Goal: Use online tool/utility: Utilize a website feature to perform a specific function

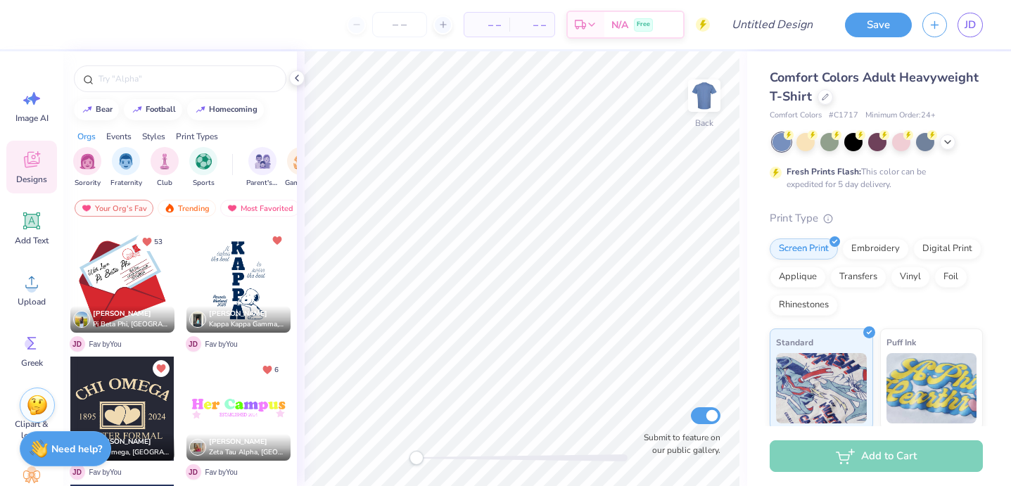
scroll to position [73, 0]
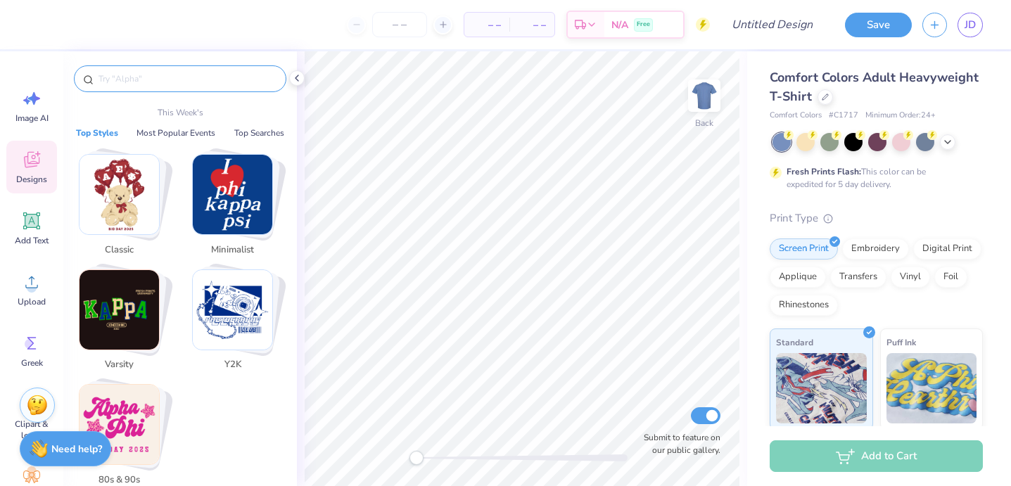
click at [181, 75] on input "text" at bounding box center [187, 79] width 180 height 14
click at [206, 213] on img "Stack Card Button Minimalist" at bounding box center [233, 195] width 80 height 80
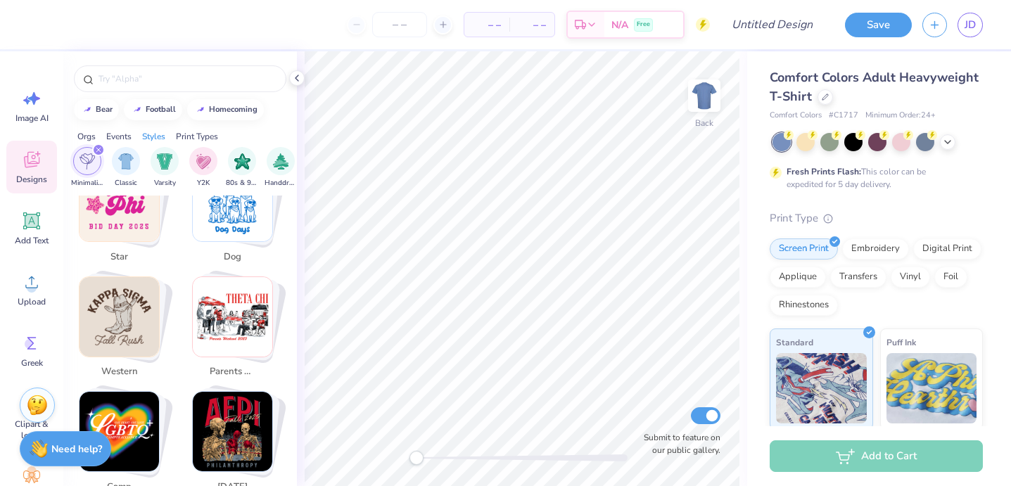
scroll to position [534, 0]
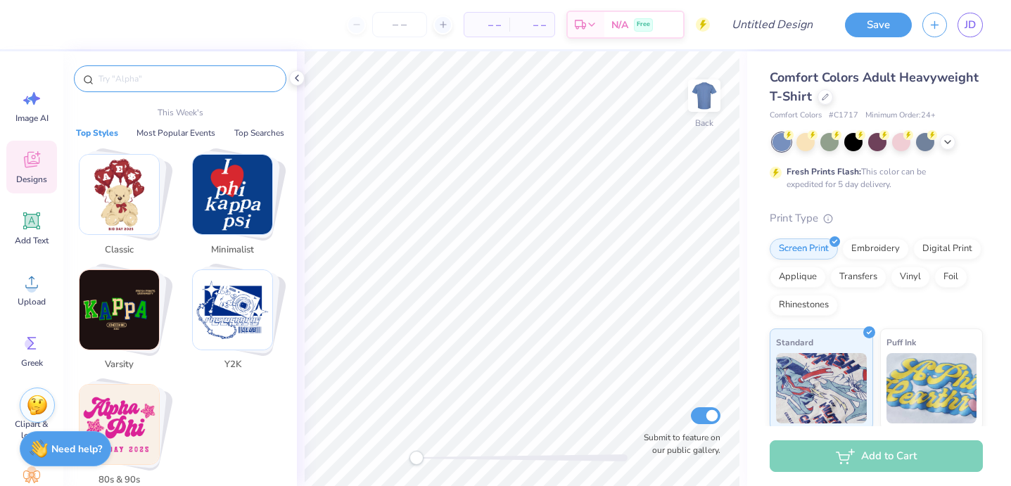
click at [135, 77] on input "text" at bounding box center [187, 79] width 180 height 14
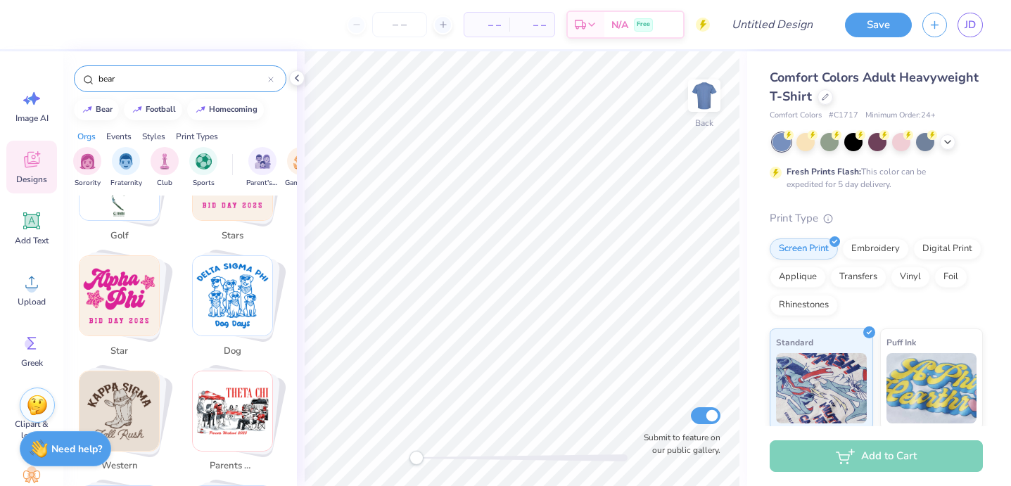
type input "bear"
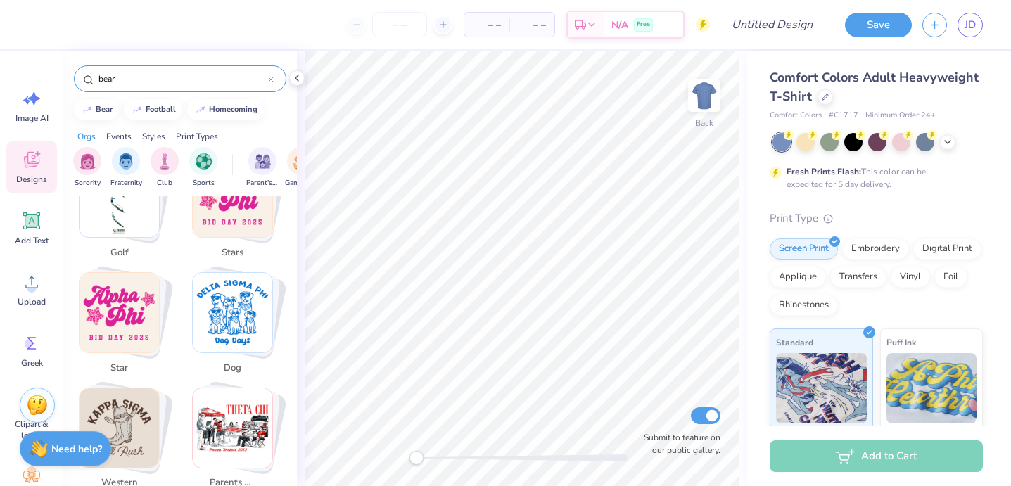
scroll to position [551, 0]
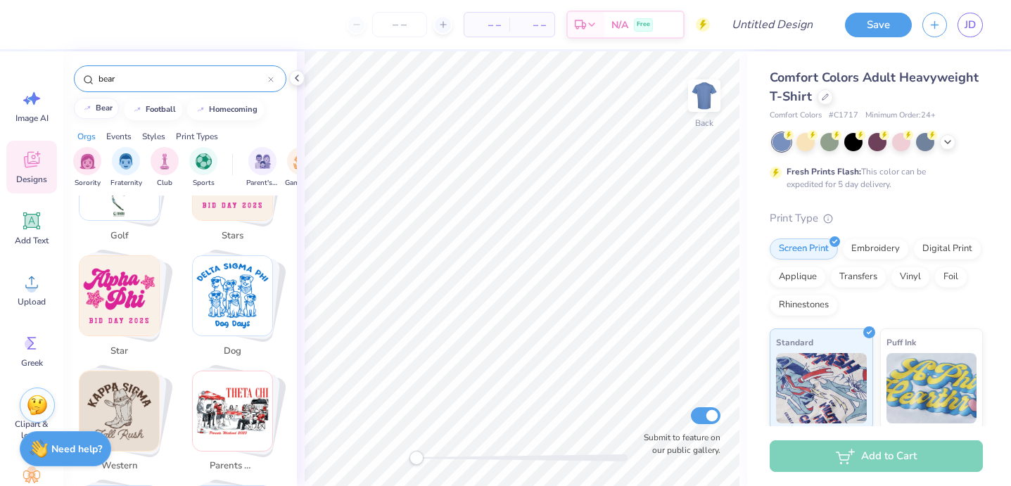
click at [106, 103] on button "bear" at bounding box center [96, 108] width 45 height 21
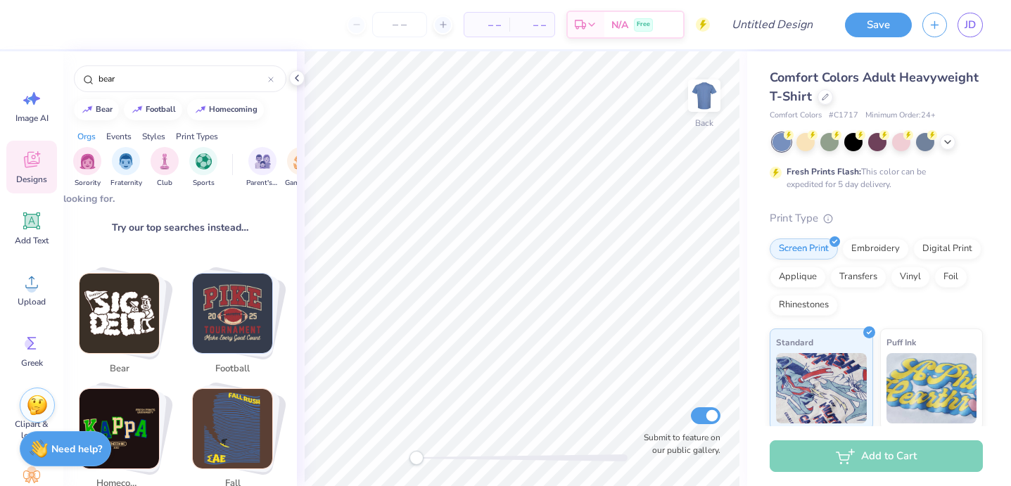
scroll to position [0, 0]
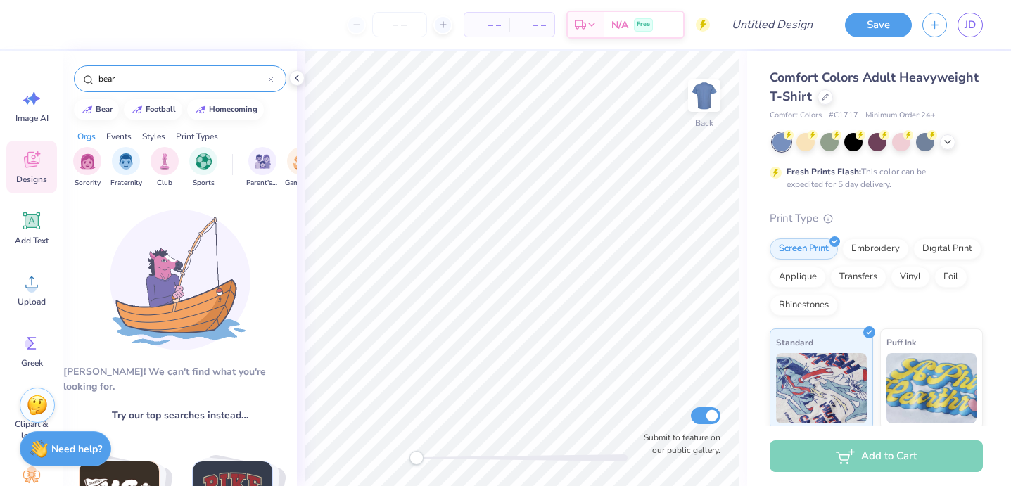
click at [131, 80] on input "bear" at bounding box center [182, 79] width 171 height 14
click at [156, 65] on div "bear" at bounding box center [180, 78] width 213 height 27
click at [156, 76] on input "bear" at bounding box center [182, 79] width 171 height 14
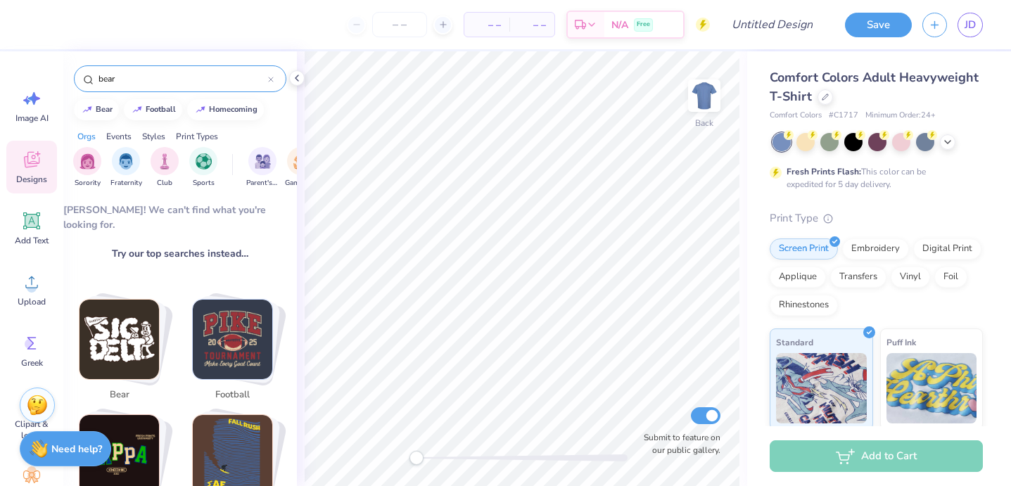
scroll to position [163, 0]
click at [127, 335] on img "Stack Card Button bear" at bounding box center [120, 339] width 80 height 80
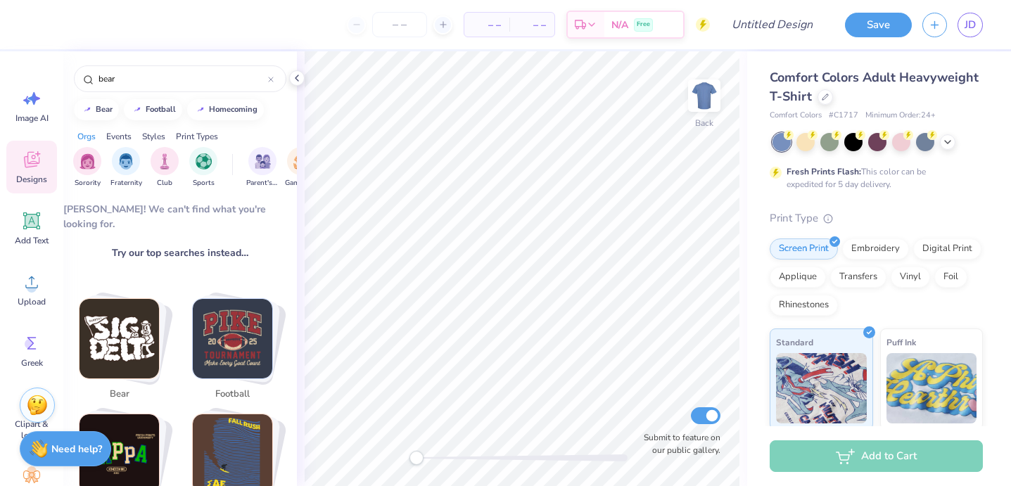
click at [122, 337] on img "Stack Card Button bear" at bounding box center [120, 339] width 80 height 80
click at [138, 331] on img "Stack Card Button bear" at bounding box center [120, 339] width 80 height 80
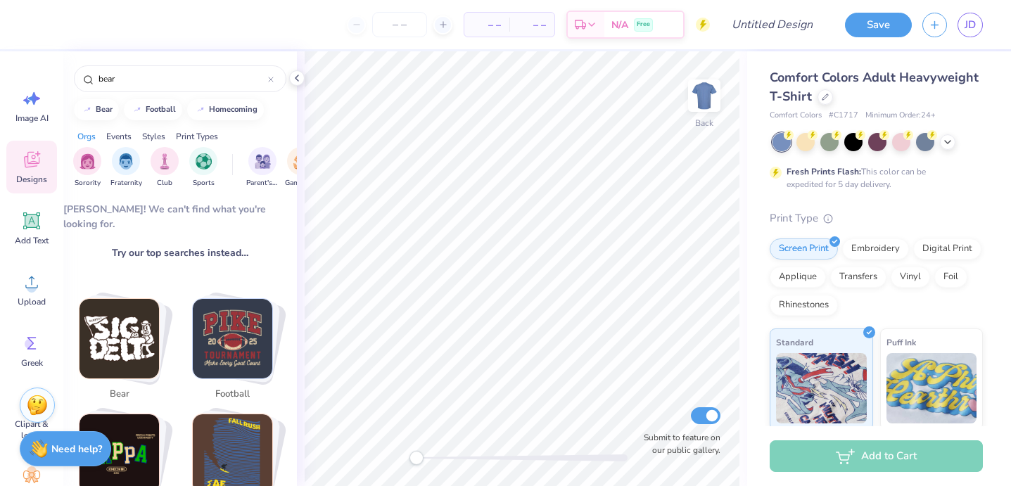
click at [122, 343] on img "Stack Card Button bear" at bounding box center [120, 339] width 80 height 80
click at [526, 230] on div "– – Per Item – – Total Est. Delivery N/A Free Design Title Save JD Image AI Des…" at bounding box center [505, 243] width 1011 height 486
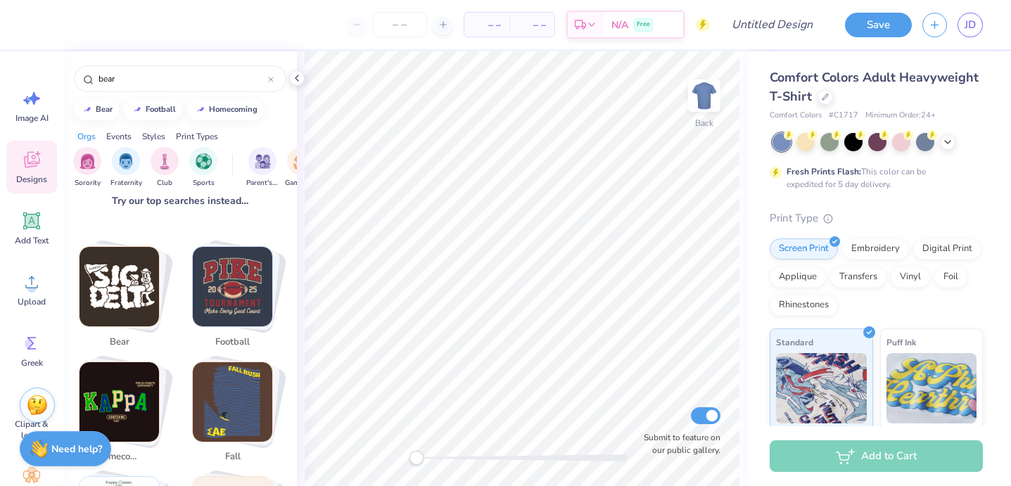
scroll to position [221, 0]
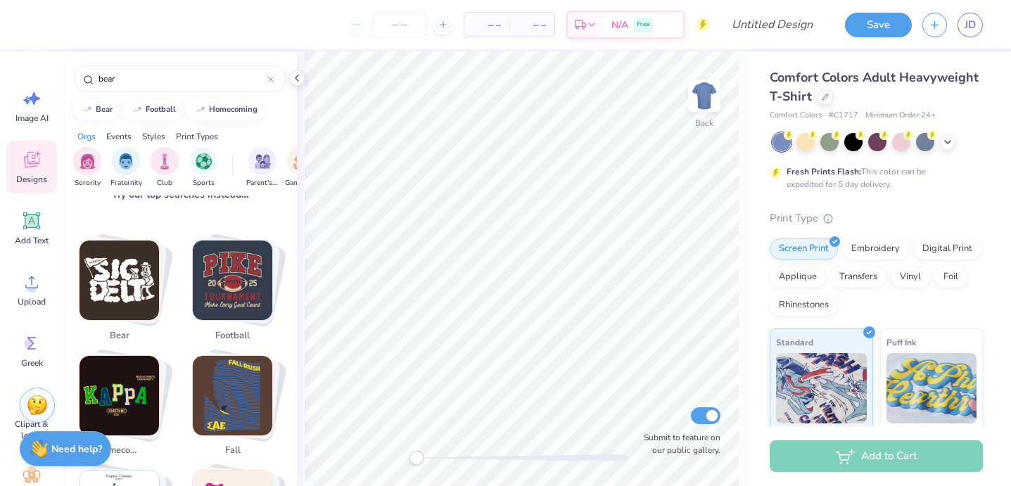
click at [104, 270] on img "Stack Card Button bear" at bounding box center [120, 281] width 80 height 80
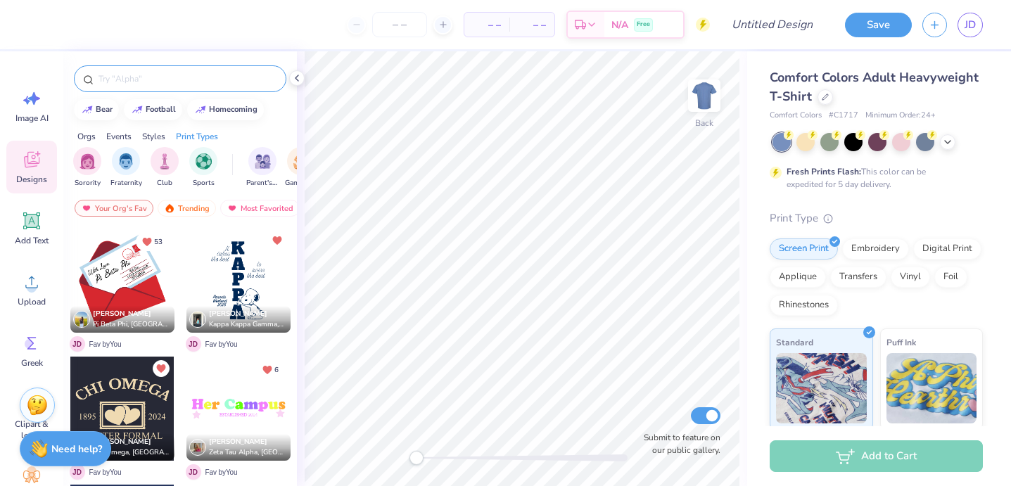
click at [180, 77] on input "text" at bounding box center [187, 79] width 180 height 14
type input "bear"
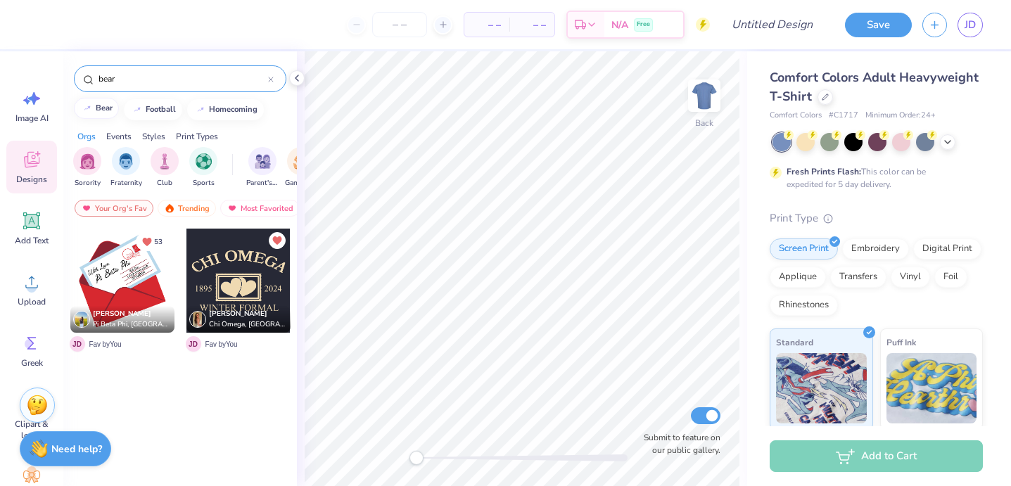
click at [103, 106] on div "bear" at bounding box center [104, 108] width 17 height 8
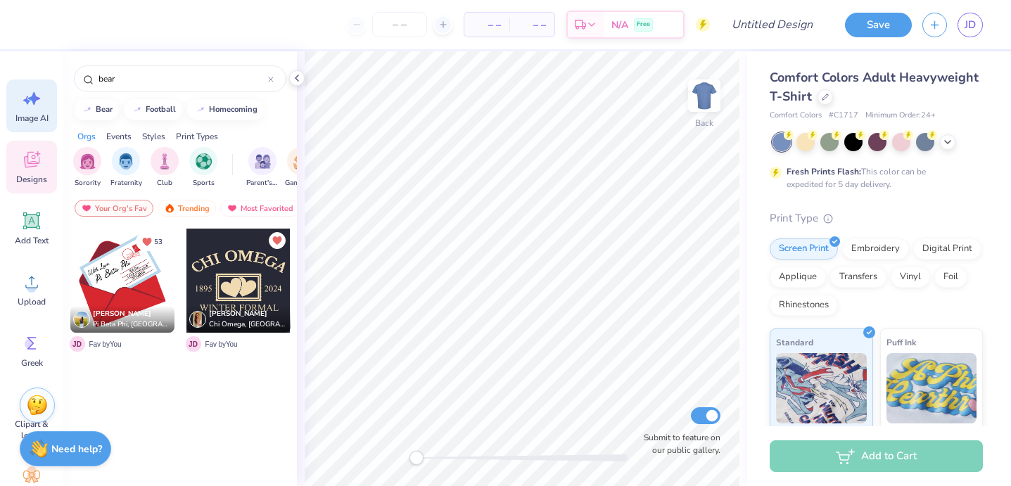
click at [25, 100] on icon at bounding box center [27, 100] width 8 height 8
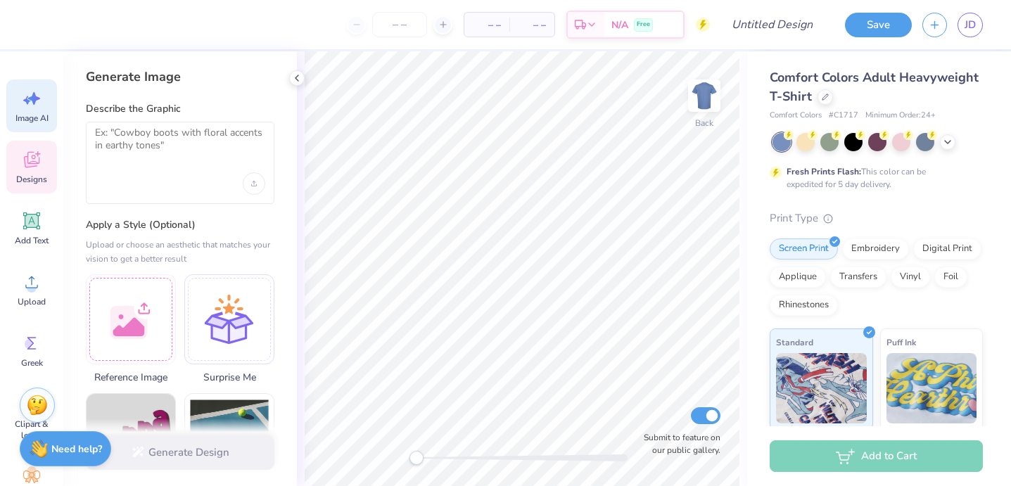
click at [22, 163] on icon at bounding box center [31, 159] width 21 height 21
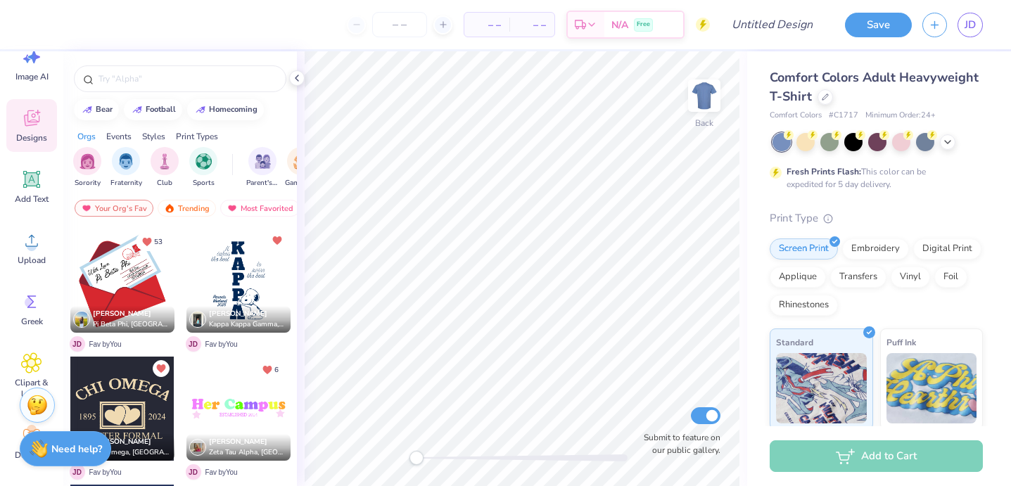
scroll to position [53, 0]
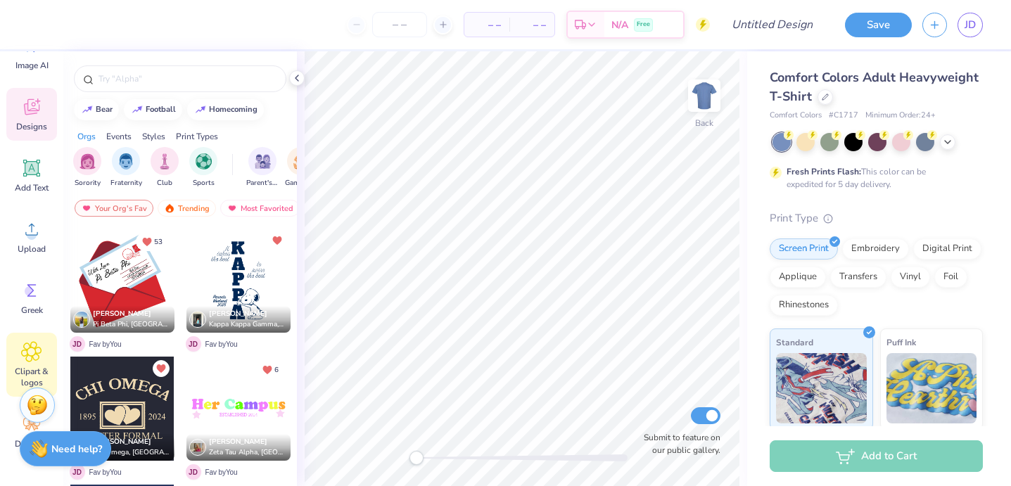
click at [32, 362] on icon at bounding box center [31, 351] width 20 height 21
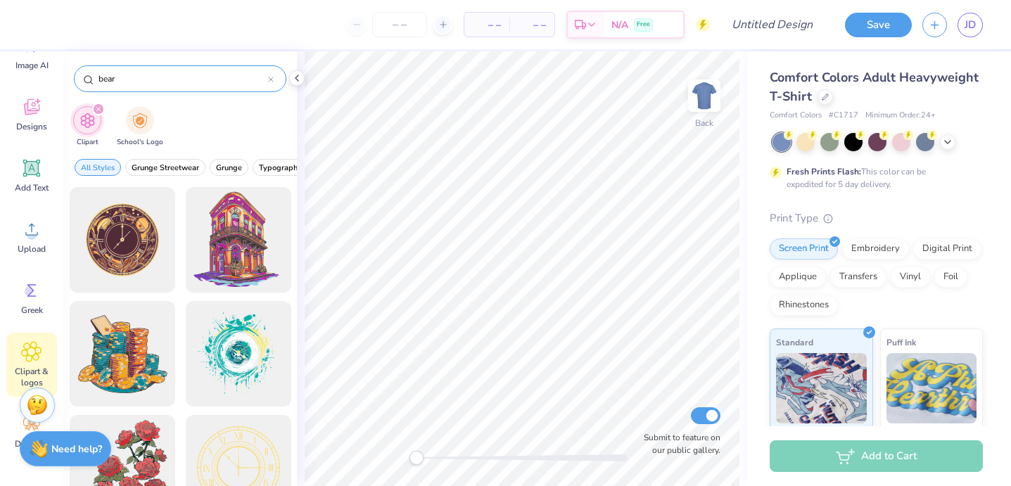
type input "bear"
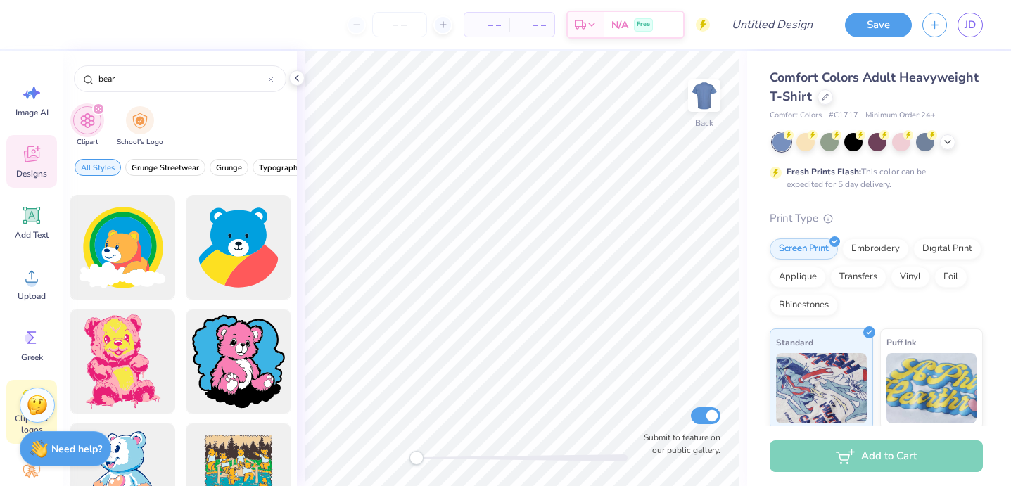
scroll to position [0, 0]
click at [30, 172] on div "Designs" at bounding box center [31, 167] width 51 height 53
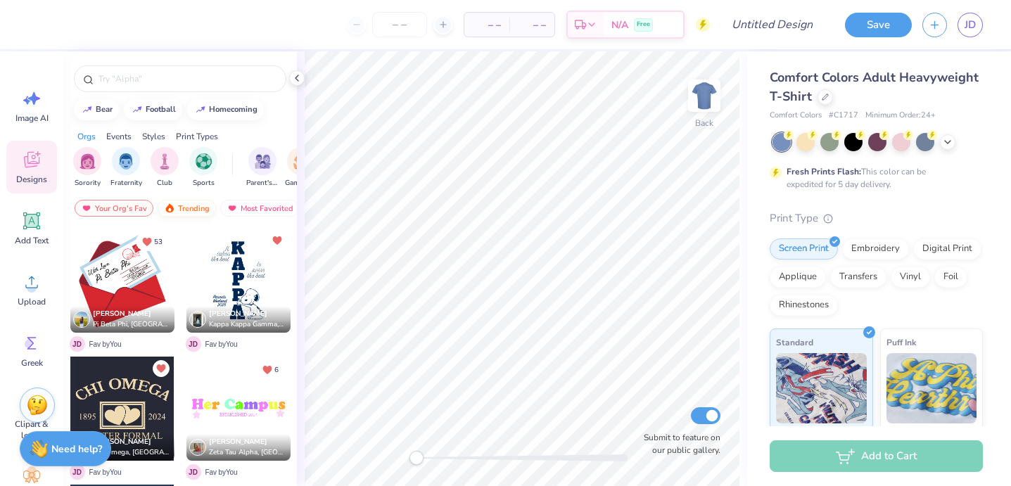
click at [184, 206] on div "Trending" at bounding box center [187, 208] width 58 height 17
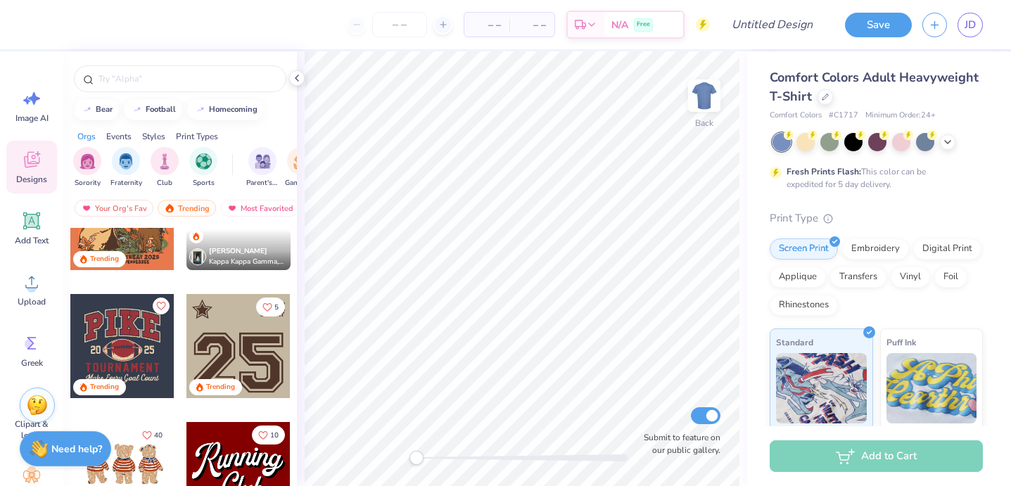
scroll to position [1340, 0]
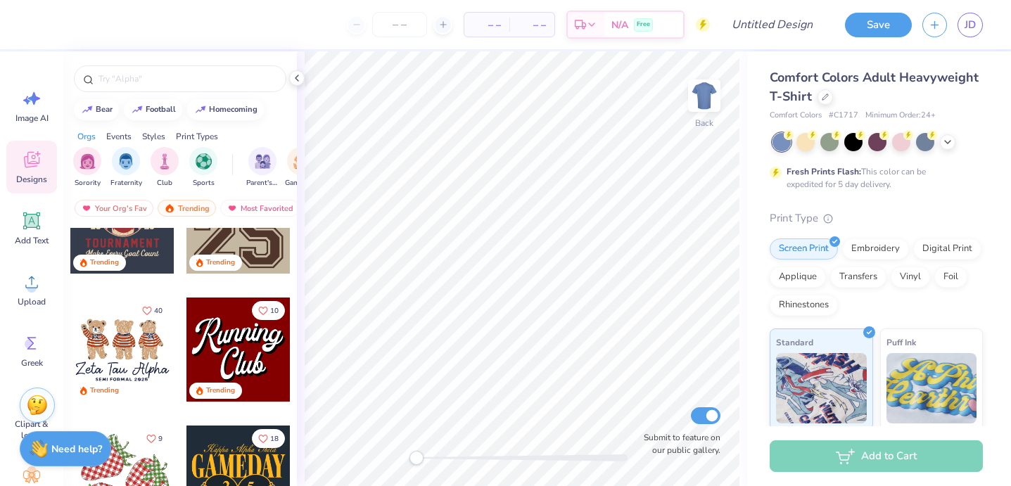
click at [149, 336] on div at bounding box center [122, 350] width 104 height 104
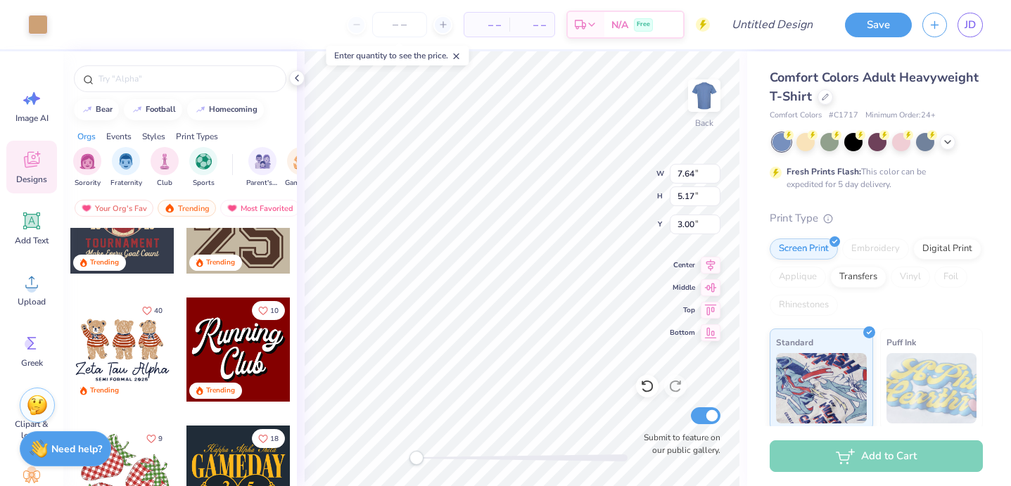
type input "1.98"
type input "3.33"
type input "3.08"
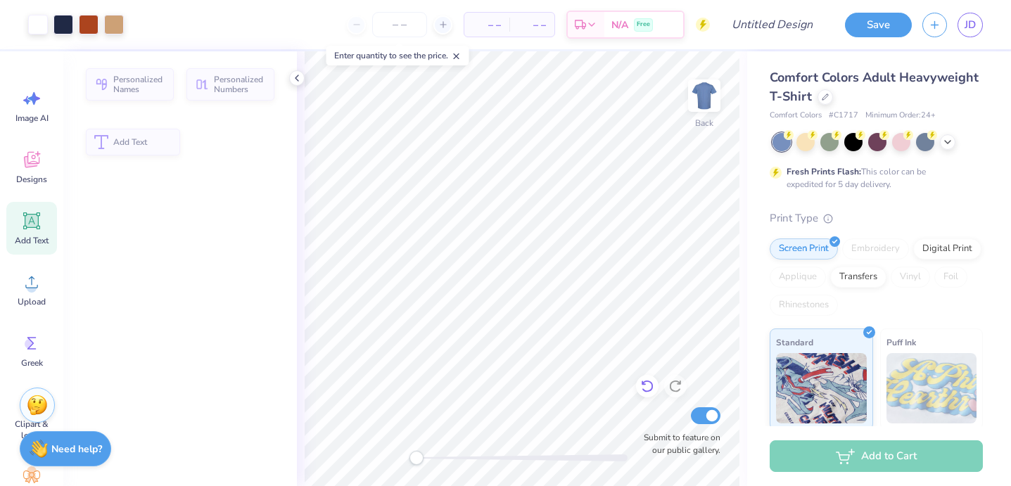
click at [650, 388] on icon at bounding box center [647, 386] width 14 height 14
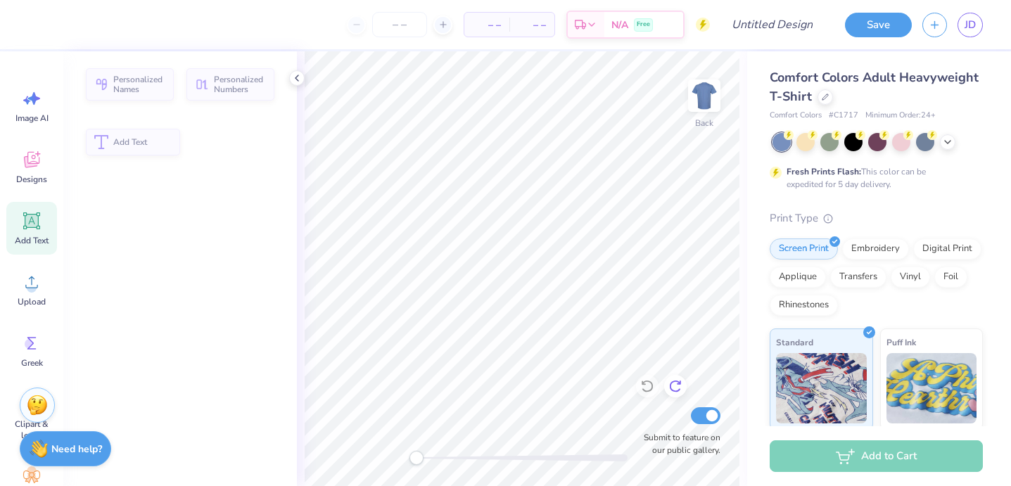
click at [678, 386] on icon at bounding box center [676, 386] width 14 height 14
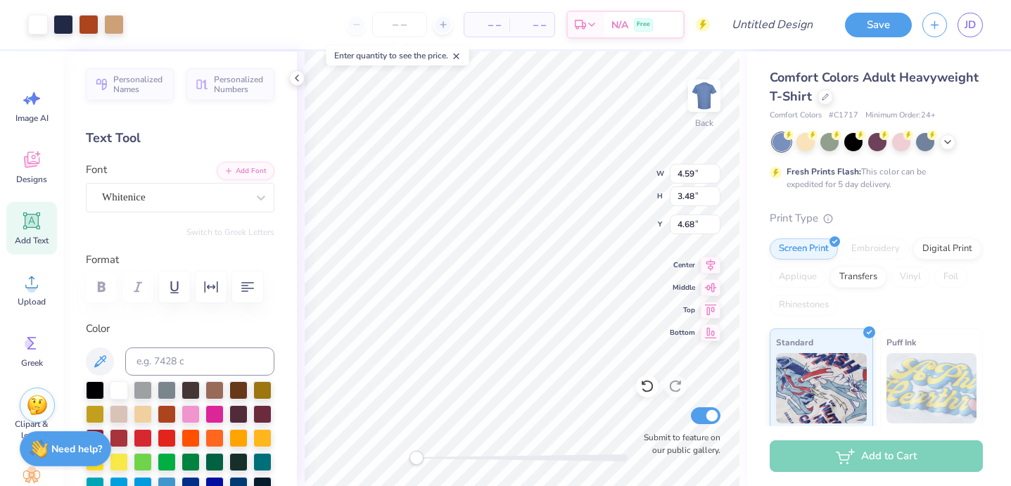
type input "4.59"
type input "3.48"
type input "4.68"
type input "3.00"
click at [688, 49] on div "Art colors – – Per Item – – Total Est. Delivery N/A Free Design Title Save JD I…" at bounding box center [505, 243] width 1011 height 486
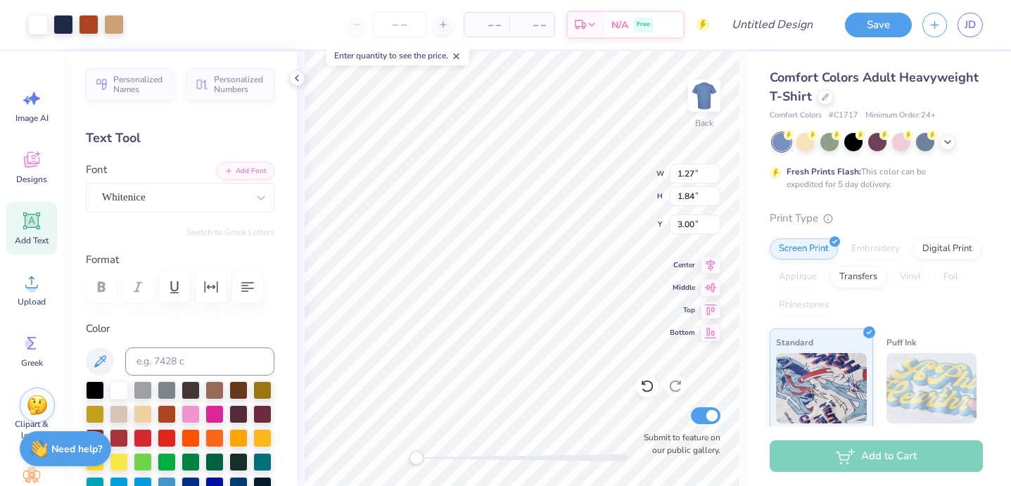
type input "3.00"
type input "1.80"
type input "1.04"
type input "3.88"
click at [646, 386] on icon at bounding box center [647, 386] width 14 height 14
